Goal: Browse casually

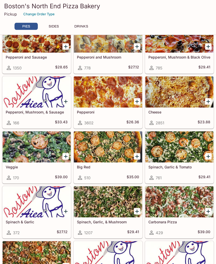
scroll to position [87, 0]
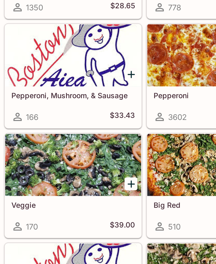
click at [43, 133] on div at bounding box center [37, 148] width 68 height 31
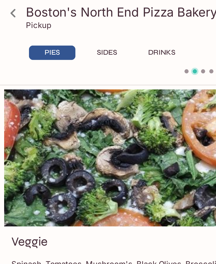
click at [6, 6] on icon at bounding box center [6, 6] width 3 height 4
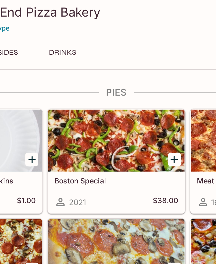
click at [74, 78] on div at bounding box center [108, 70] width 68 height 31
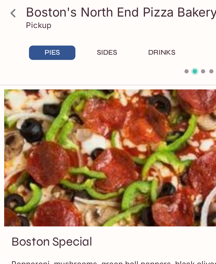
click at [6, 6] on icon at bounding box center [6, 6] width 3 height 4
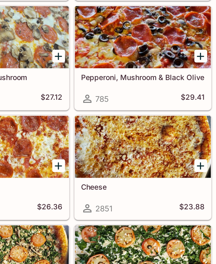
click at [207, 188] on icon "Add Cheese" at bounding box center [209, 190] width 4 height 4
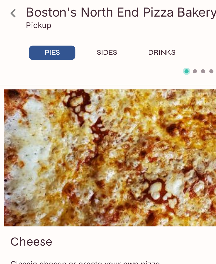
click at [6, 7] on icon at bounding box center [6, 6] width 3 height 4
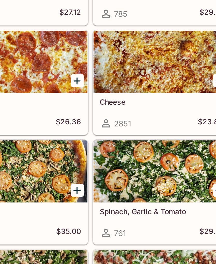
scroll to position [25, 0]
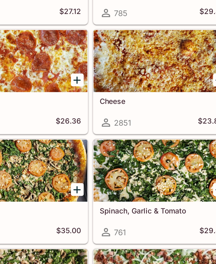
click at [145, 195] on div at bounding box center [179, 210] width 68 height 31
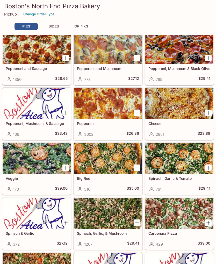
scroll to position [79, 0]
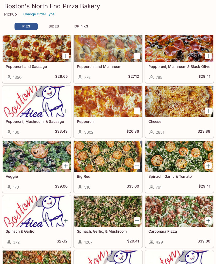
click at [188, 157] on div at bounding box center [179, 156] width 68 height 31
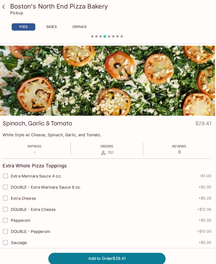
click at [37, 144] on span "Ratings" at bounding box center [36, 144] width 13 height 4
click at [7, 8] on icon at bounding box center [6, 6] width 9 height 9
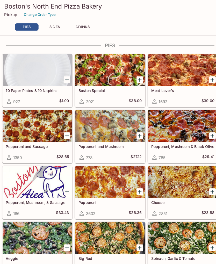
scroll to position [2, 0]
click at [110, 131] on div at bounding box center [108, 123] width 68 height 31
